Goal: Transaction & Acquisition: Purchase product/service

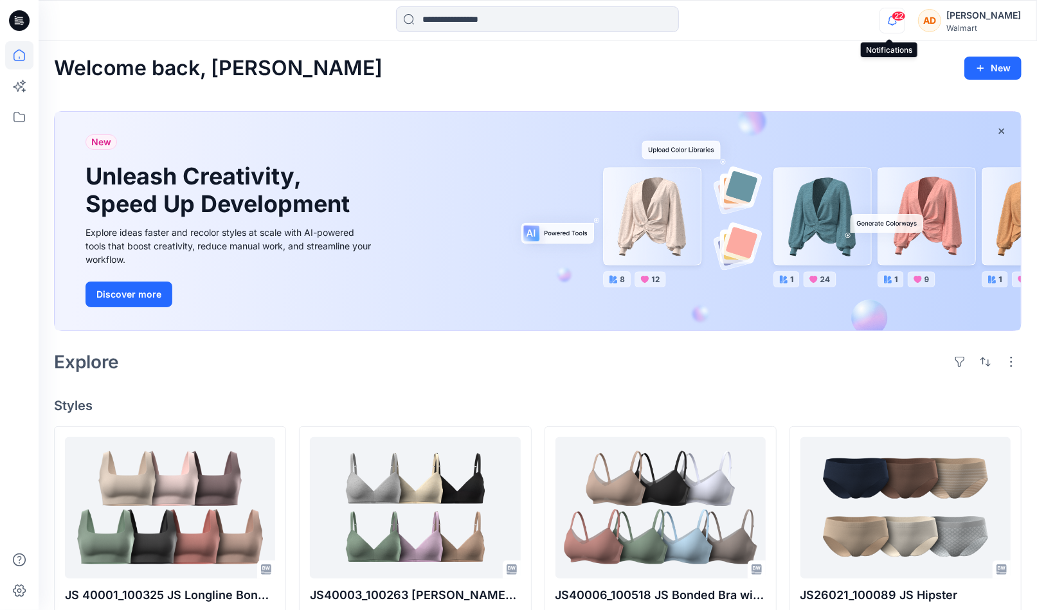
click at [892, 21] on icon "button" at bounding box center [892, 21] width 24 height 26
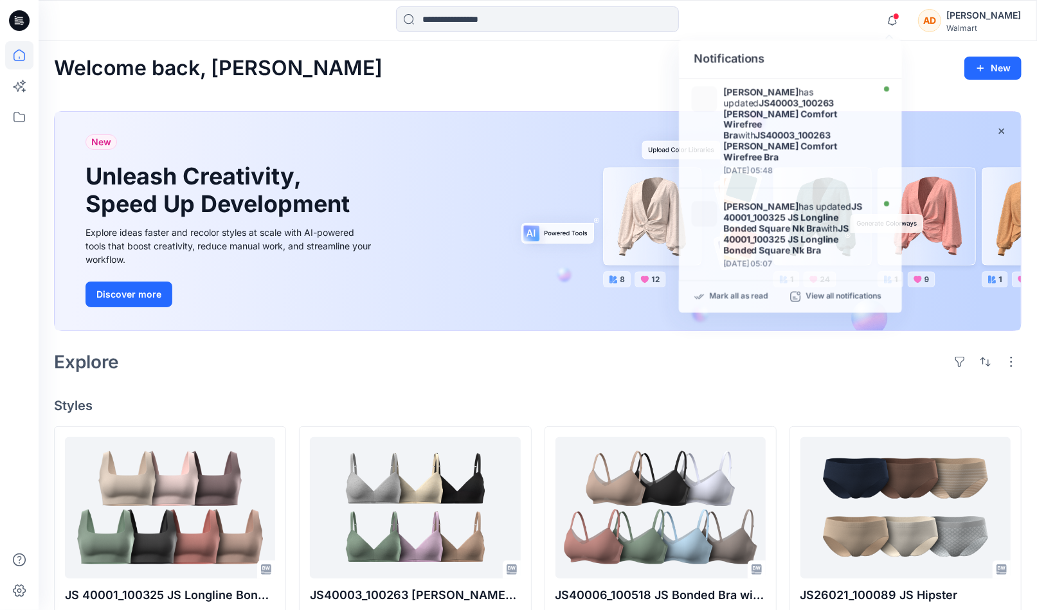
drag, startPoint x: 571, startPoint y: 107, endPoint x: 587, endPoint y: 99, distance: 18.1
click at [571, 107] on div "New Unleash Creativity, Speed Up Development Explore ideas faster and recolor s…" at bounding box center [537, 224] width 967 height 246
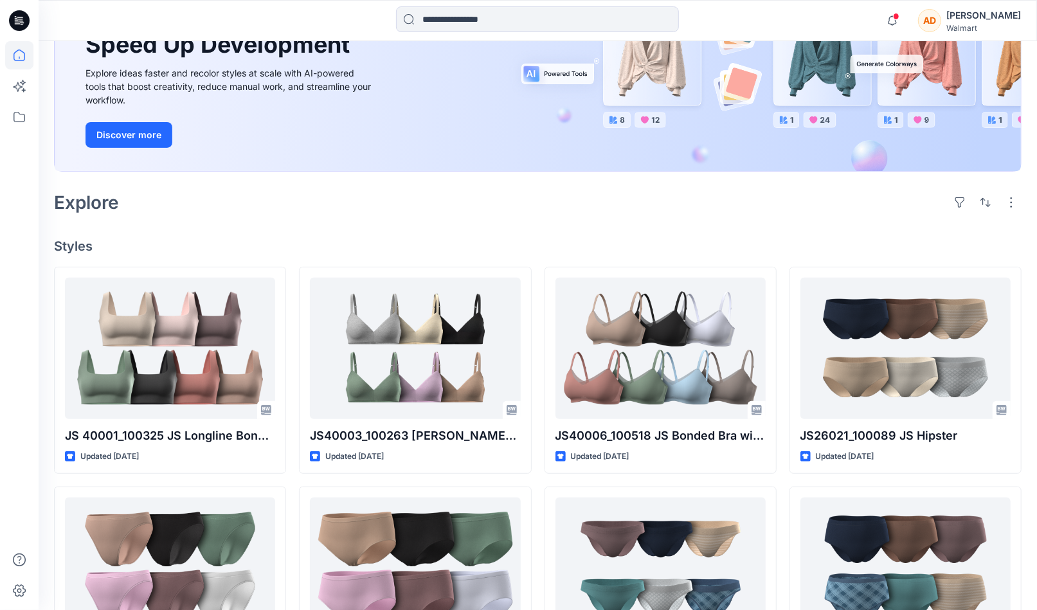
scroll to position [115, 0]
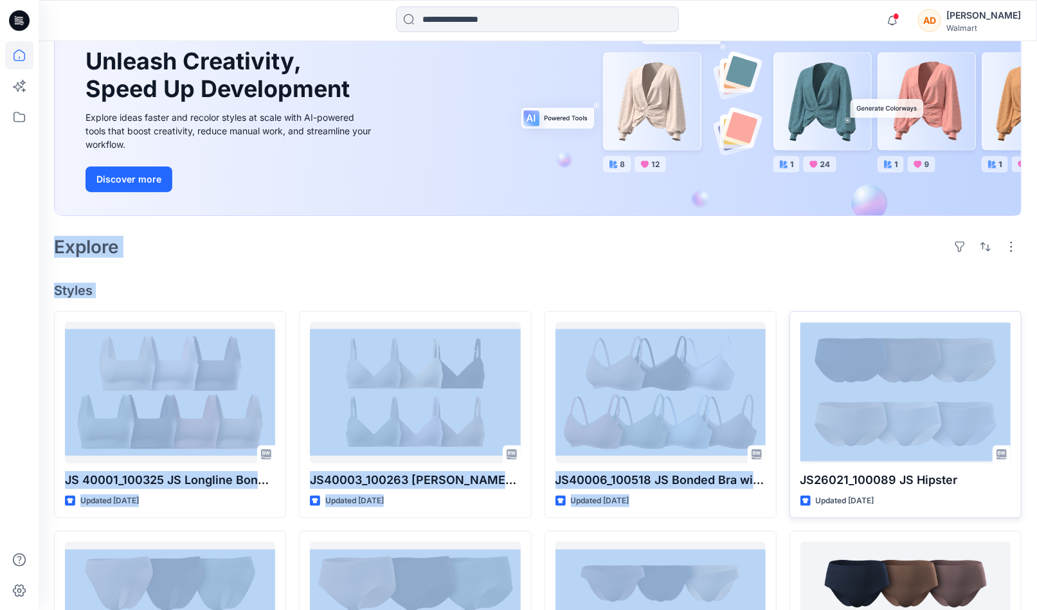
drag, startPoint x: 888, startPoint y: 197, endPoint x: 870, endPoint y: 317, distance: 121.0
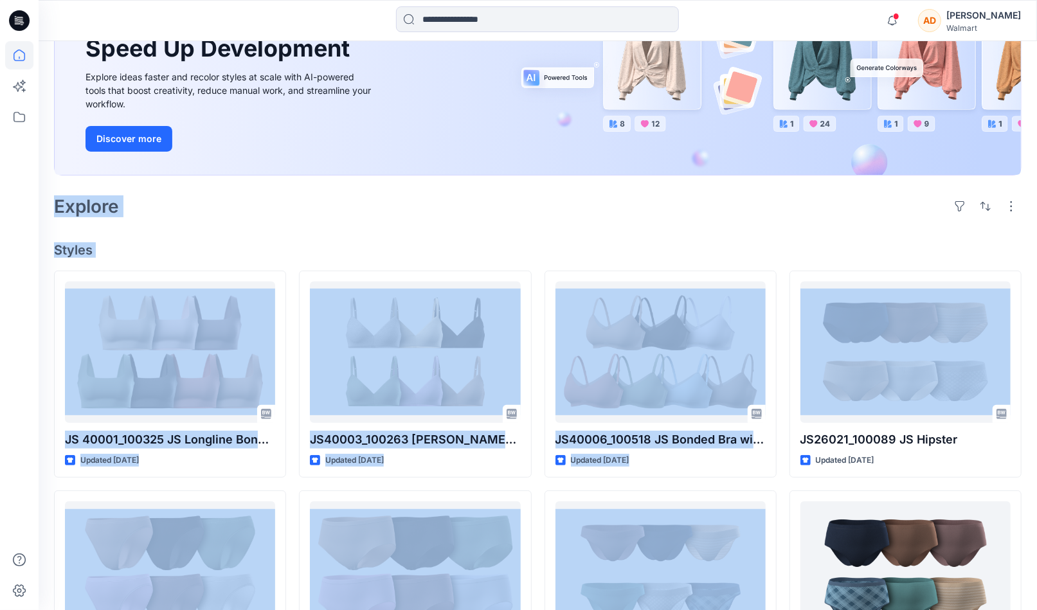
scroll to position [711, 0]
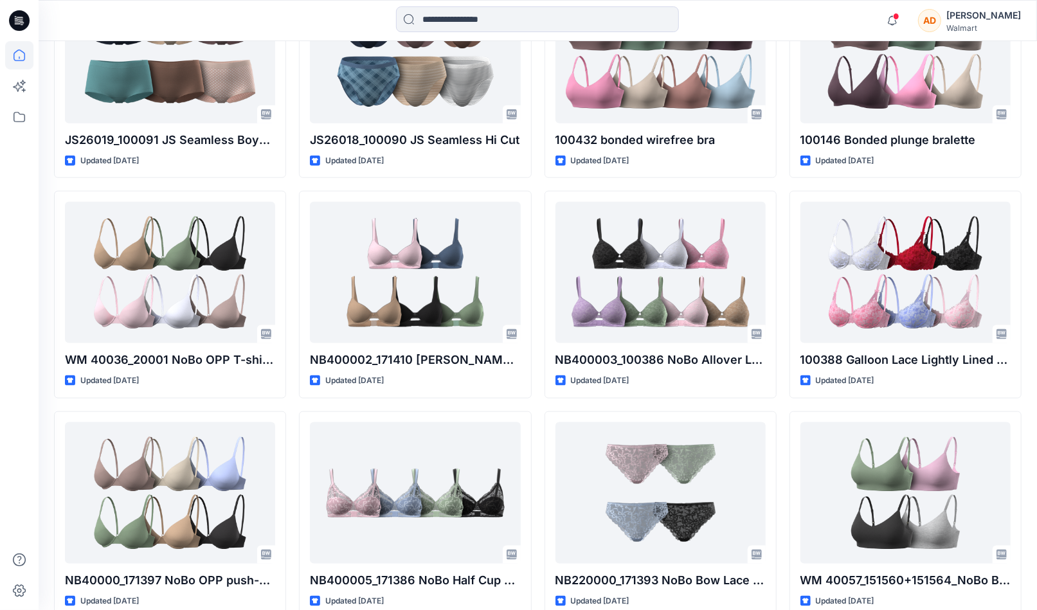
scroll to position [904, 0]
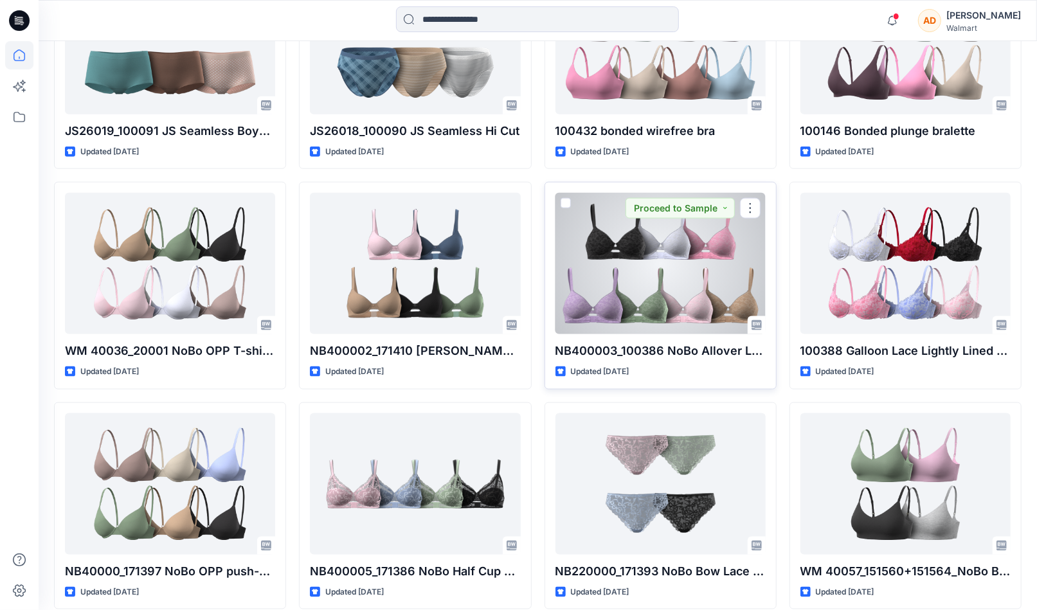
click at [641, 325] on div at bounding box center [660, 263] width 210 height 141
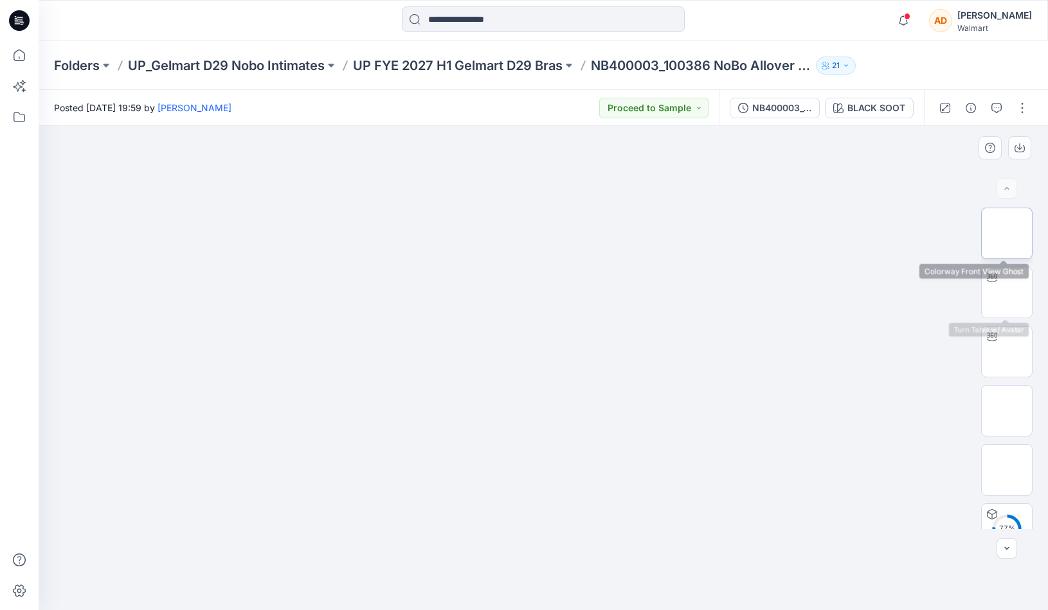
click at [1007, 233] on img at bounding box center [1007, 233] width 0 height 0
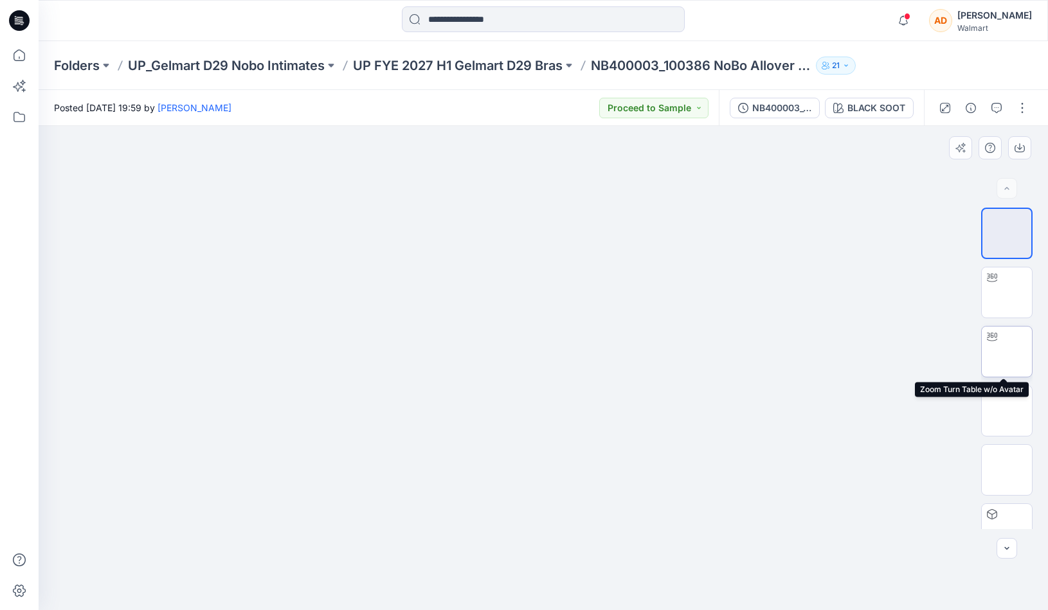
click at [1007, 352] on img at bounding box center [1007, 352] width 0 height 0
